Goal: Navigation & Orientation: Understand site structure

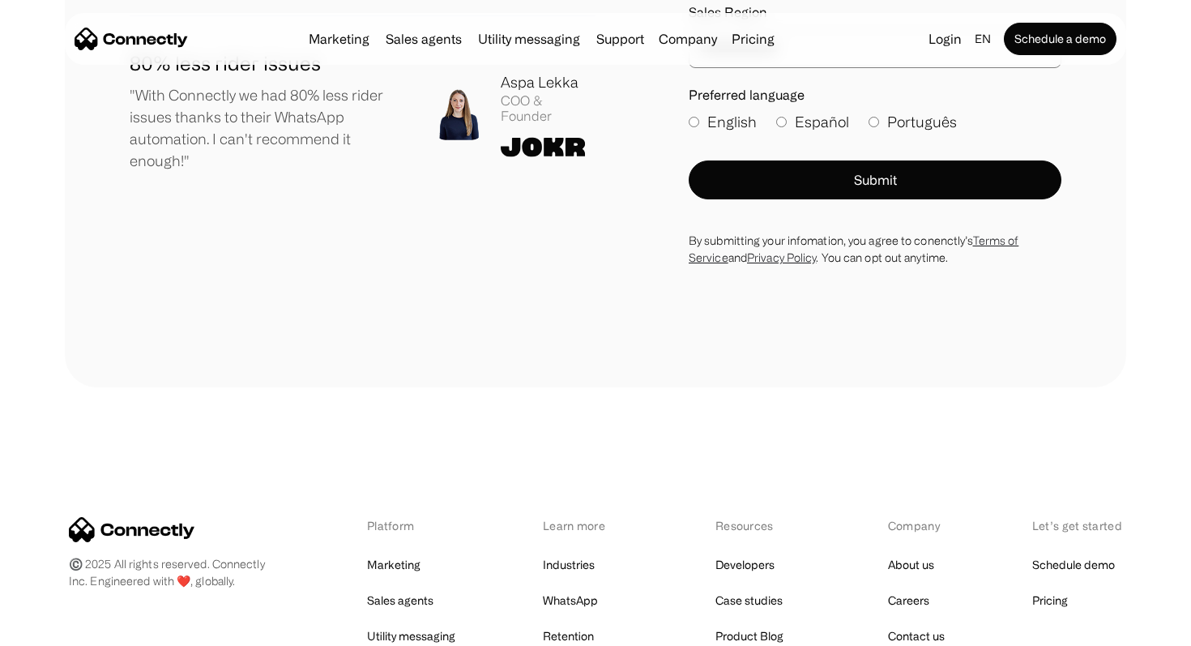
scroll to position [9056, 0]
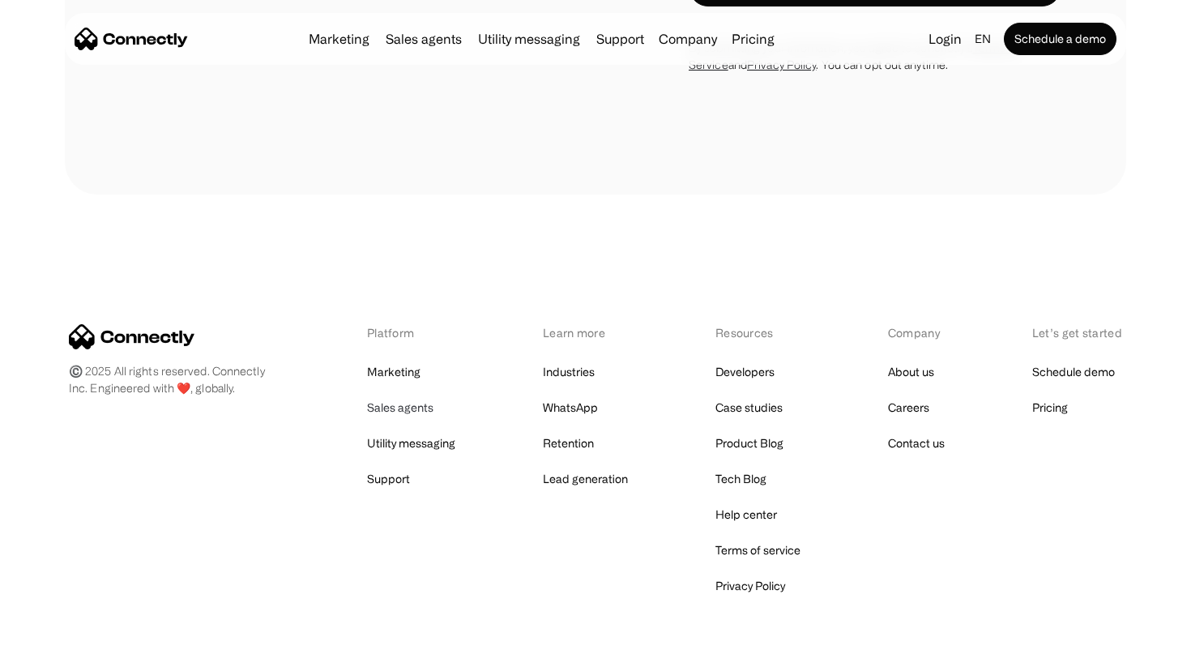
click at [412, 396] on link "Sales agents" at bounding box center [400, 407] width 66 height 23
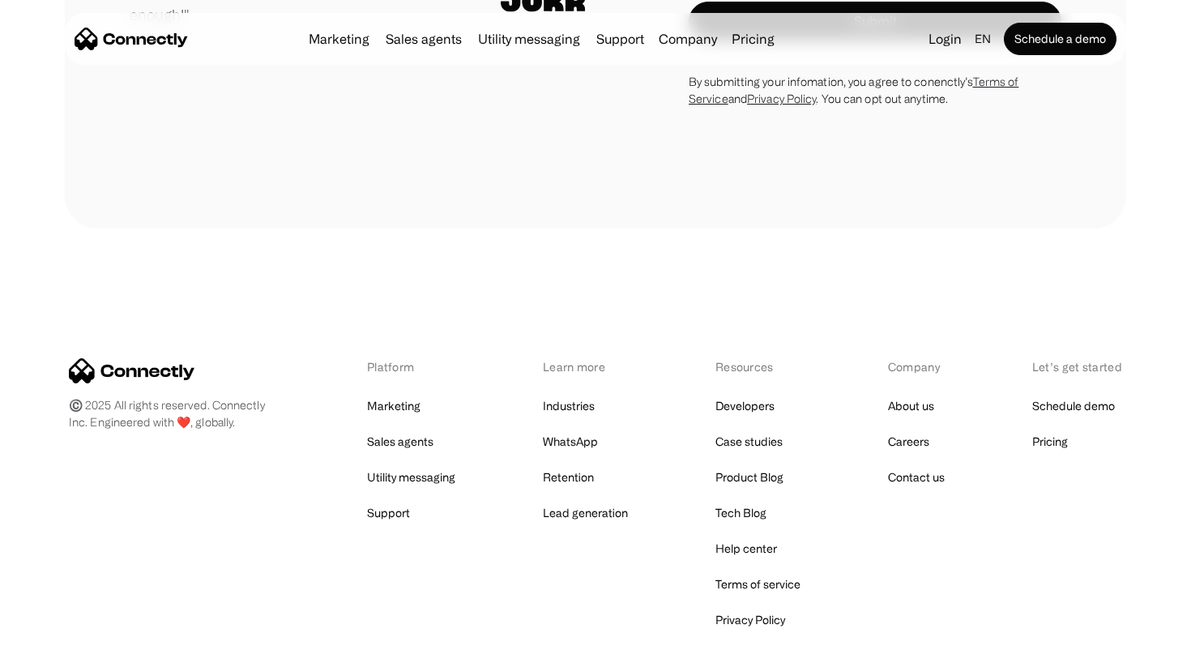
scroll to position [4611, 0]
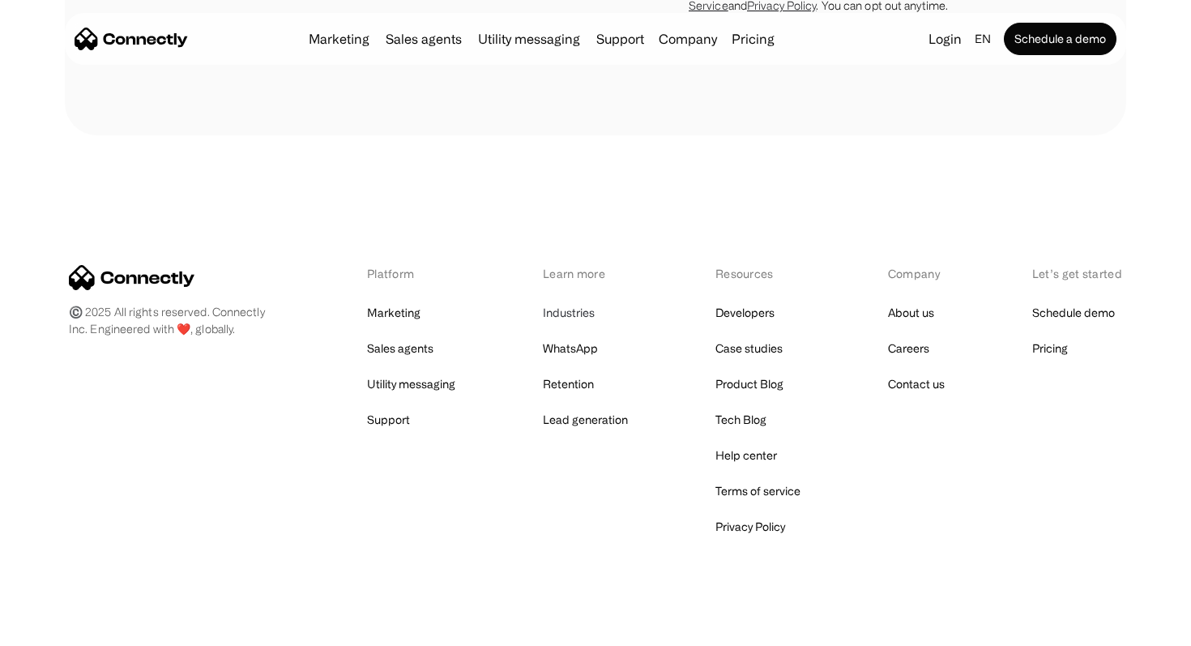
click at [580, 301] on link "Industries" at bounding box center [569, 312] width 52 height 23
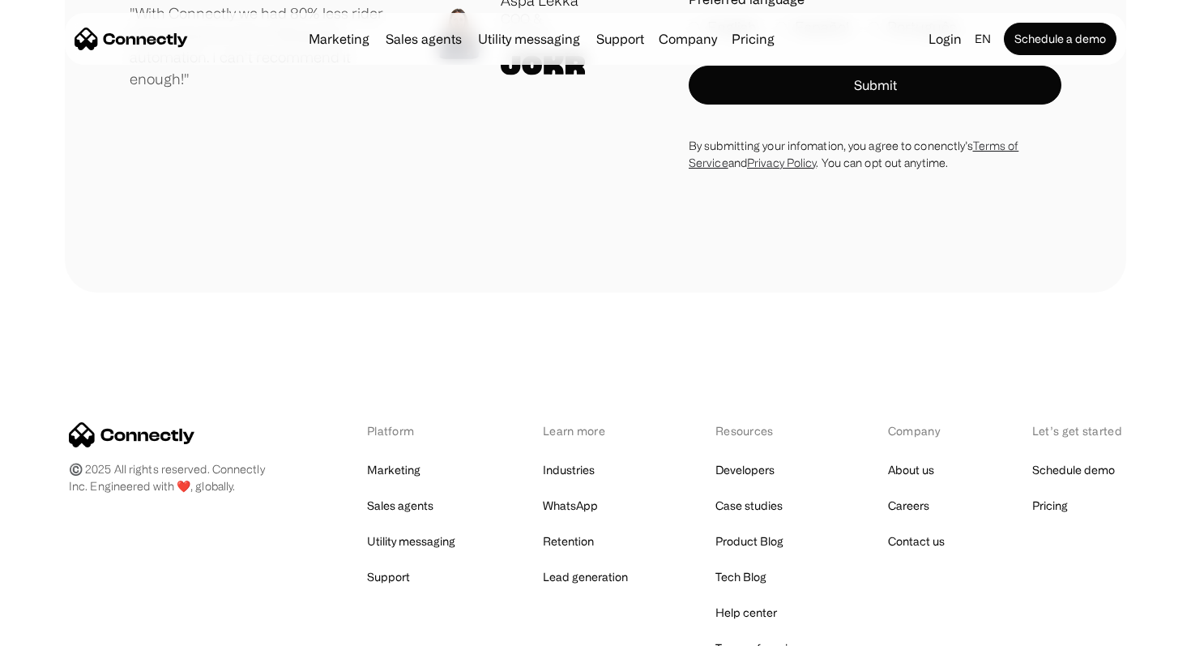
scroll to position [4588, 0]
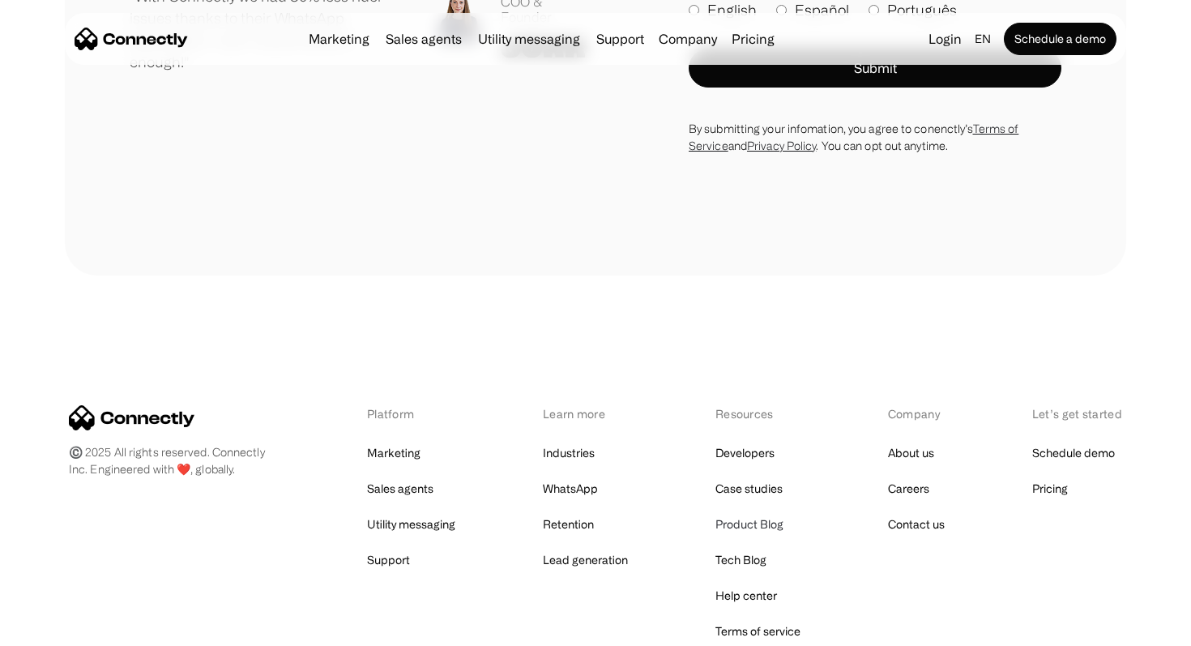
click at [761, 513] on link "Product Blog" at bounding box center [749, 524] width 68 height 23
